Goal: Find specific page/section: Find specific page/section

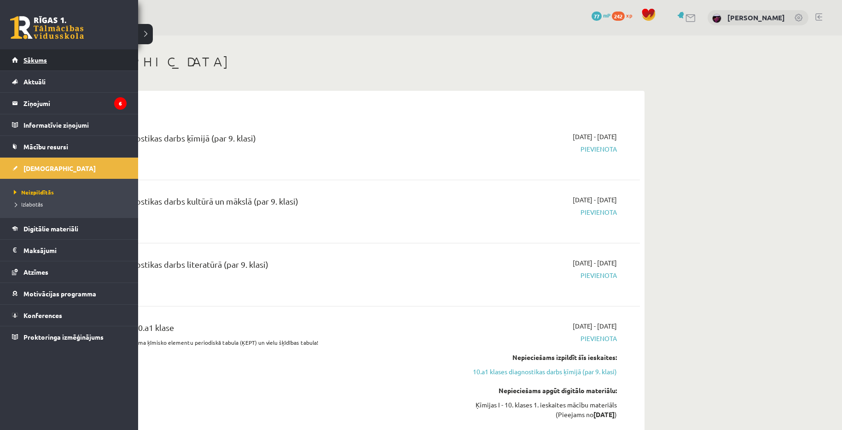
click at [29, 56] on span "Sākums" at bounding box center [34, 60] width 23 height 8
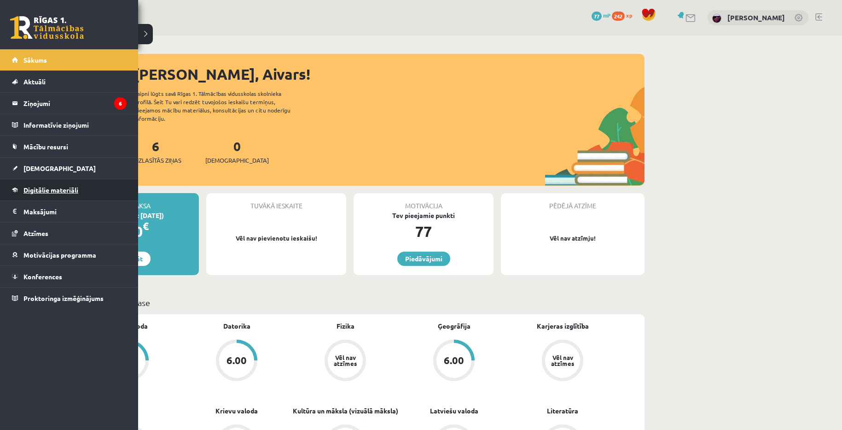
click at [35, 186] on span "Digitālie materiāli" at bounding box center [50, 190] width 55 height 8
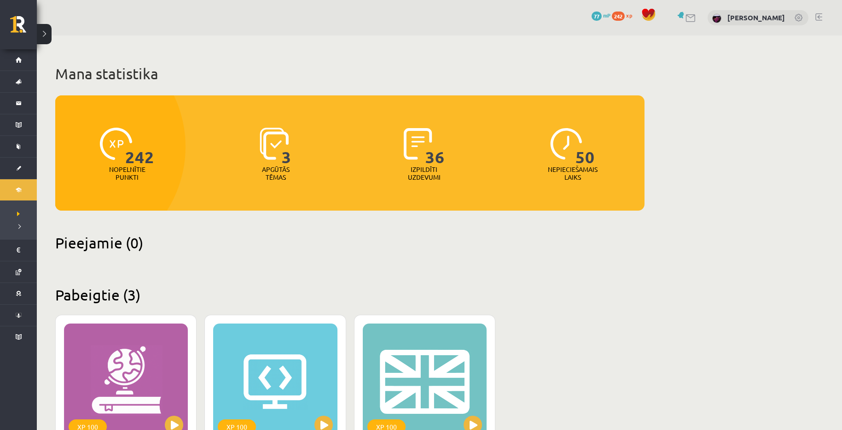
click at [759, 212] on div "Mana statistika 242 Nopelnītie punkti 3 Apgūtās tēmas 36 Izpildīti uzdevumi 50 …" at bounding box center [439, 332] width 805 height 595
